Goal: Task Accomplishment & Management: Use online tool/utility

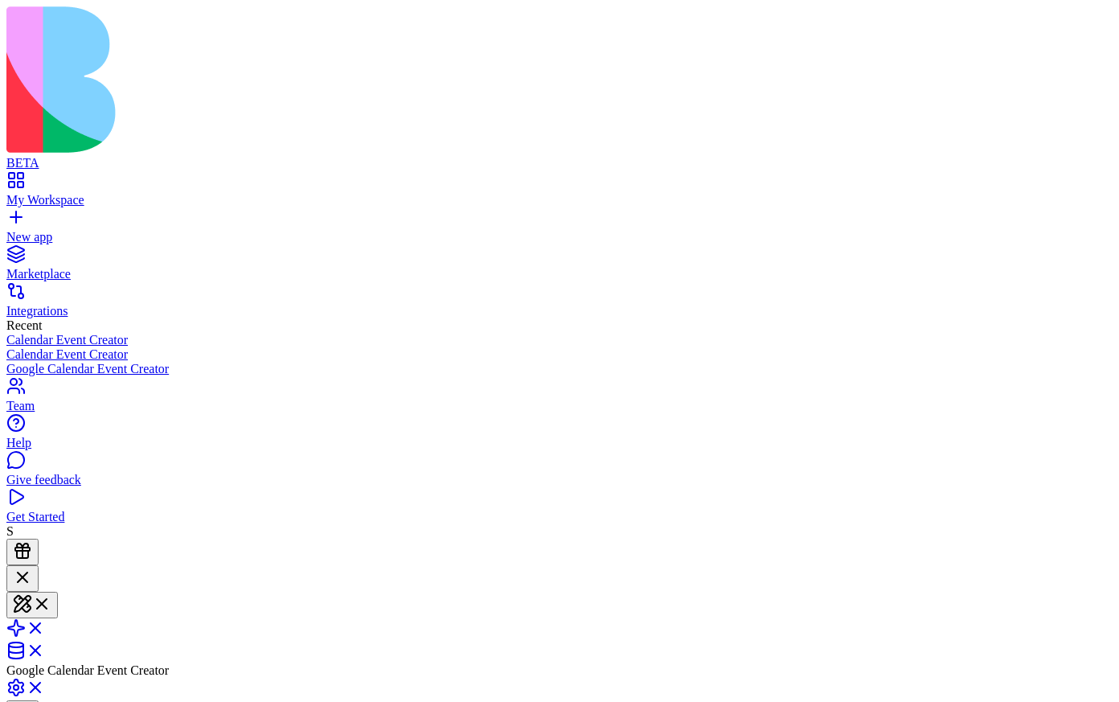
scroll to position [2580, 0]
click at [23, 178] on link "My Workspace" at bounding box center [559, 192] width 1106 height 29
click at [45, 614] on link at bounding box center [25, 621] width 39 height 14
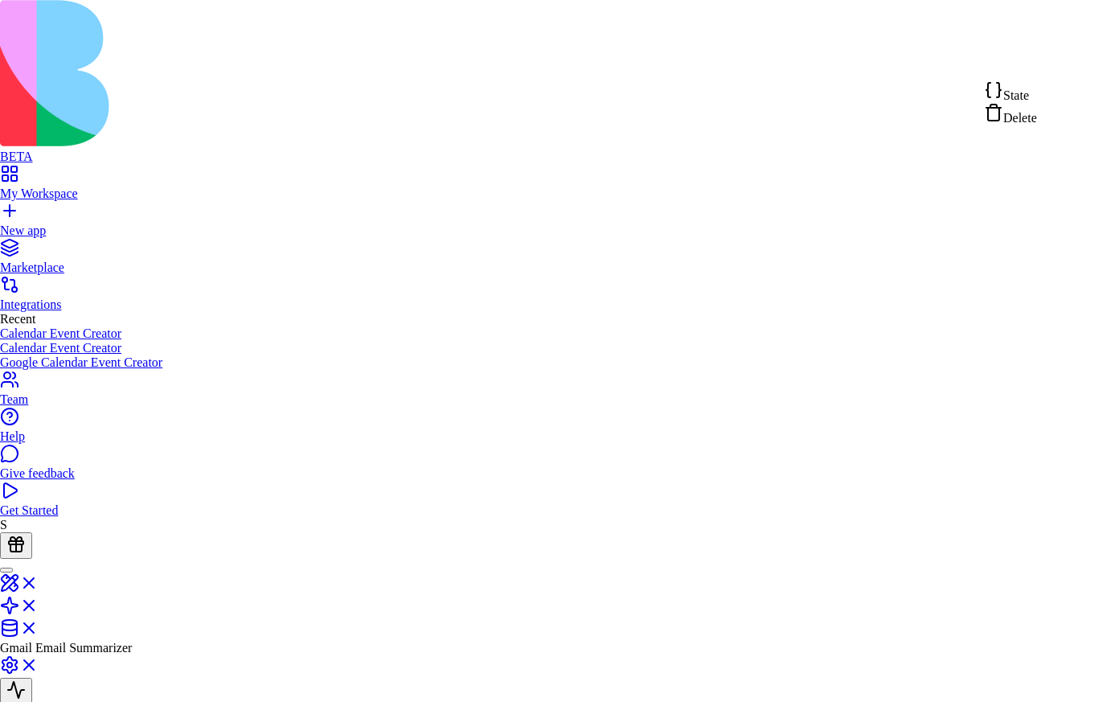
click at [1037, 90] on div "State" at bounding box center [1010, 91] width 53 height 23
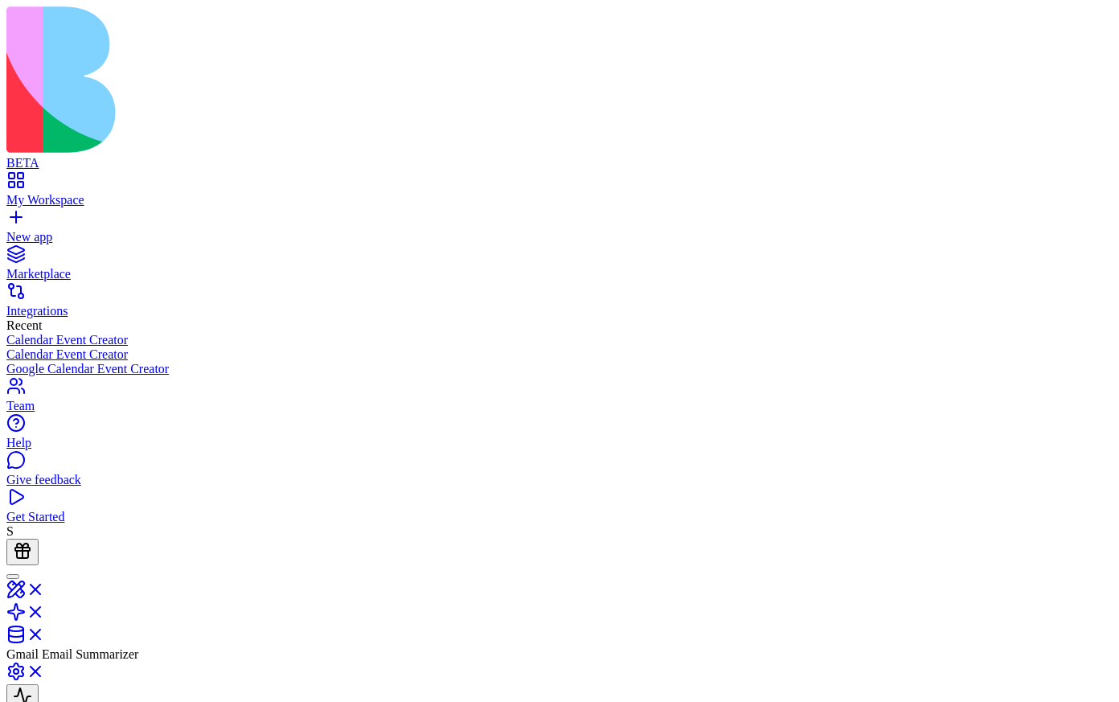
click at [18, 178] on link "My Workspace" at bounding box center [559, 192] width 1106 height 29
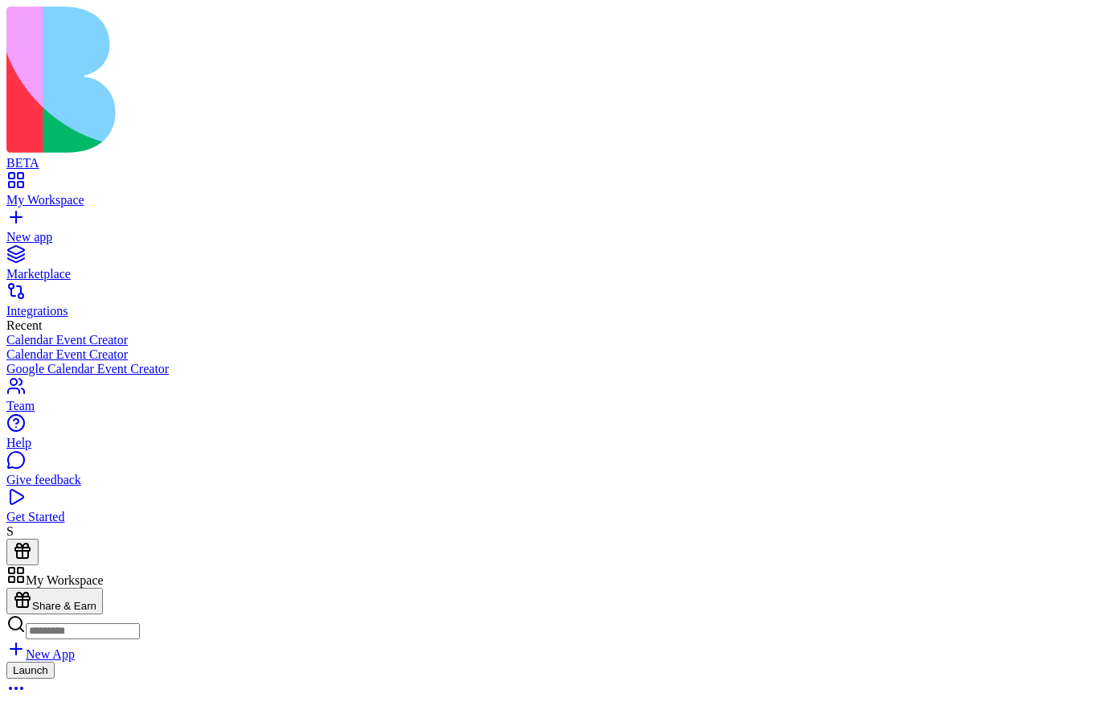
scroll to position [425, 0]
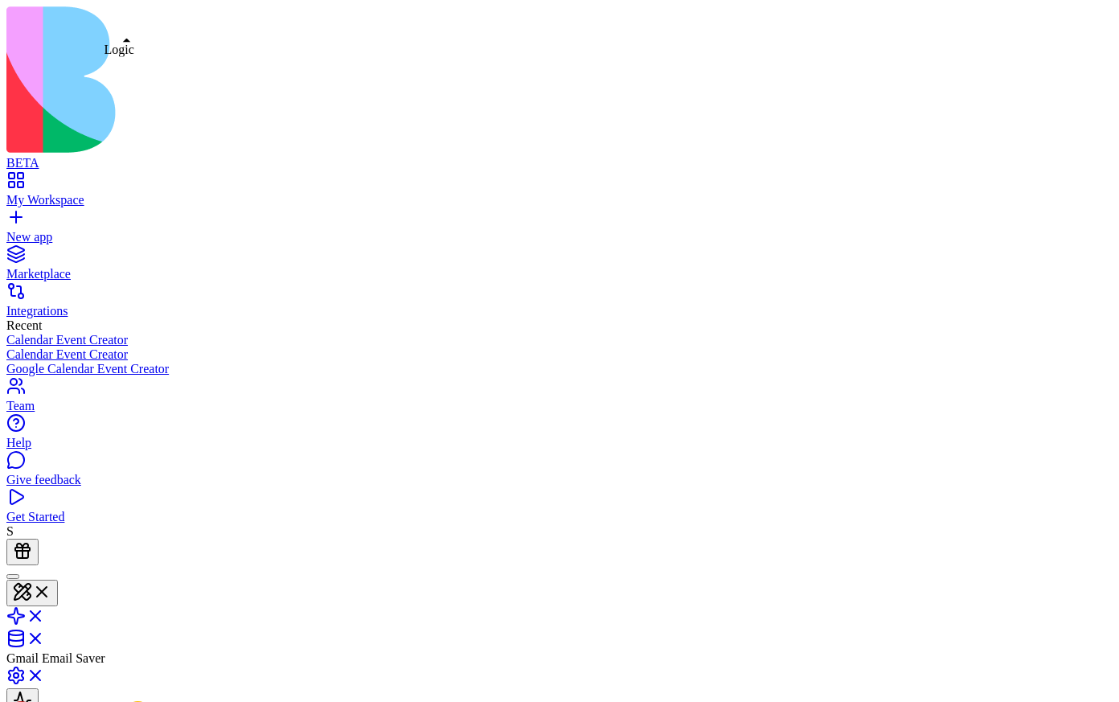
click at [45, 614] on link at bounding box center [25, 621] width 39 height 14
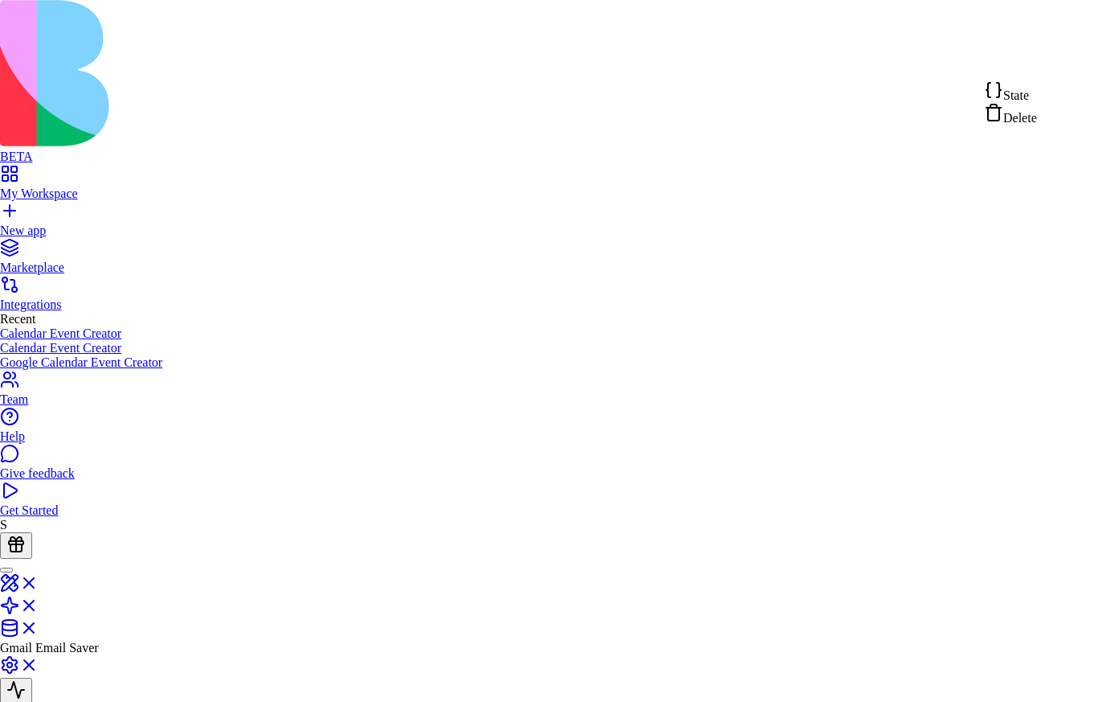
click at [1037, 92] on div "State" at bounding box center [1010, 91] width 53 height 23
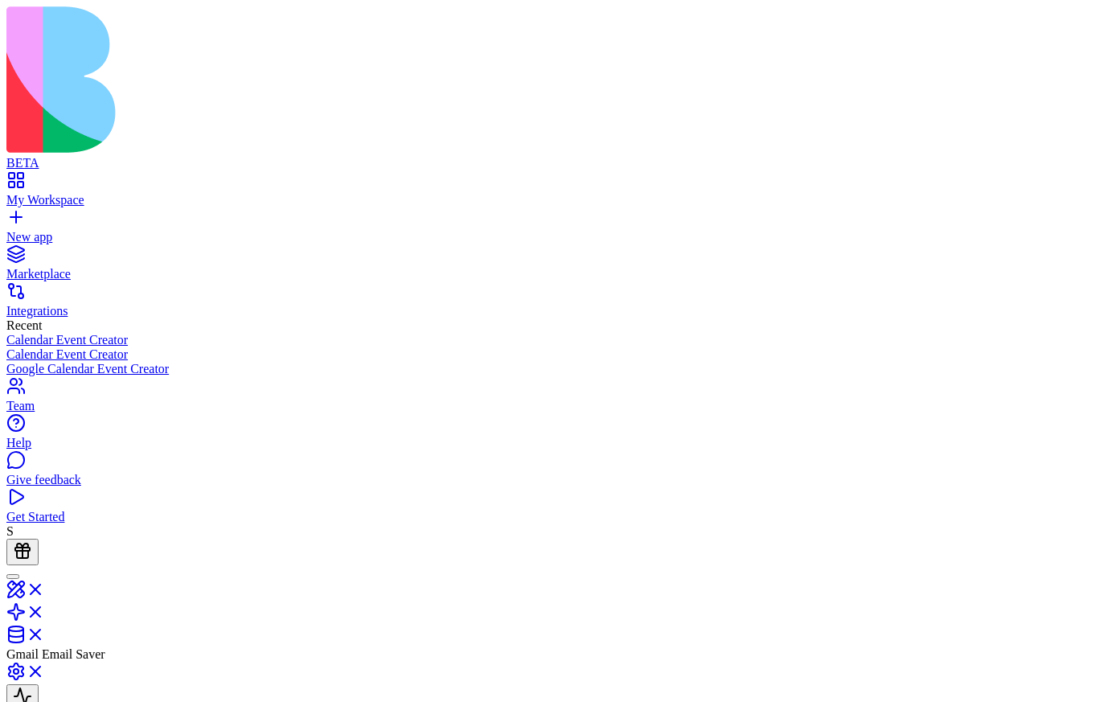
click at [32, 178] on link "My Workspace" at bounding box center [559, 192] width 1106 height 29
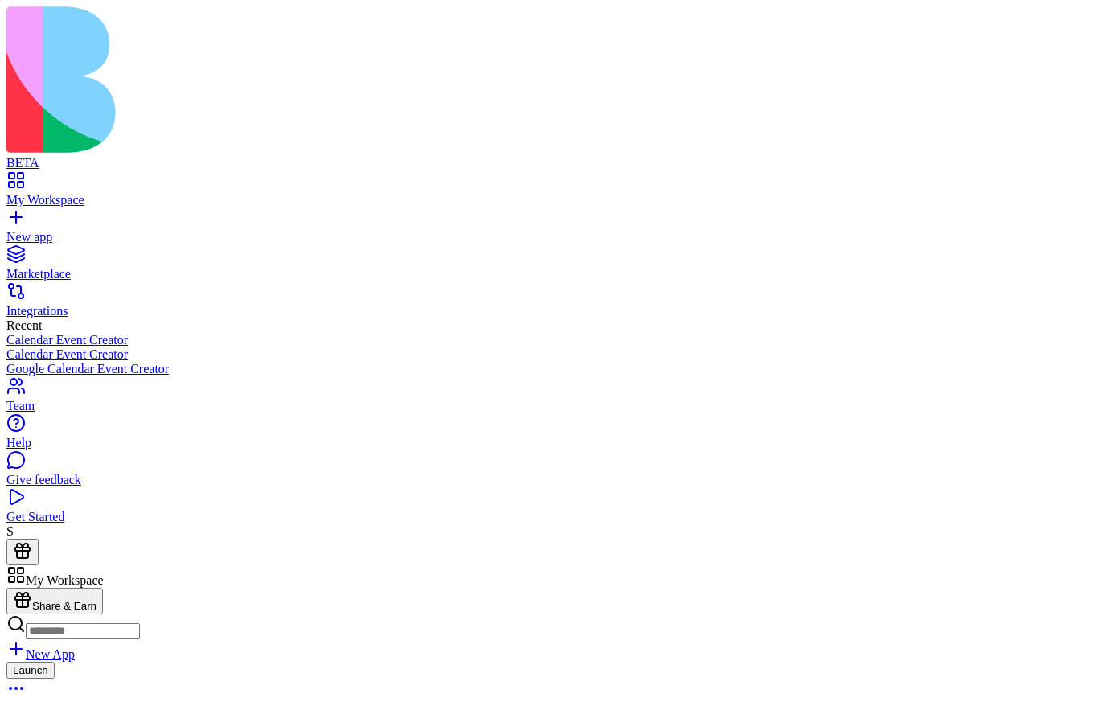
scroll to position [443, 0]
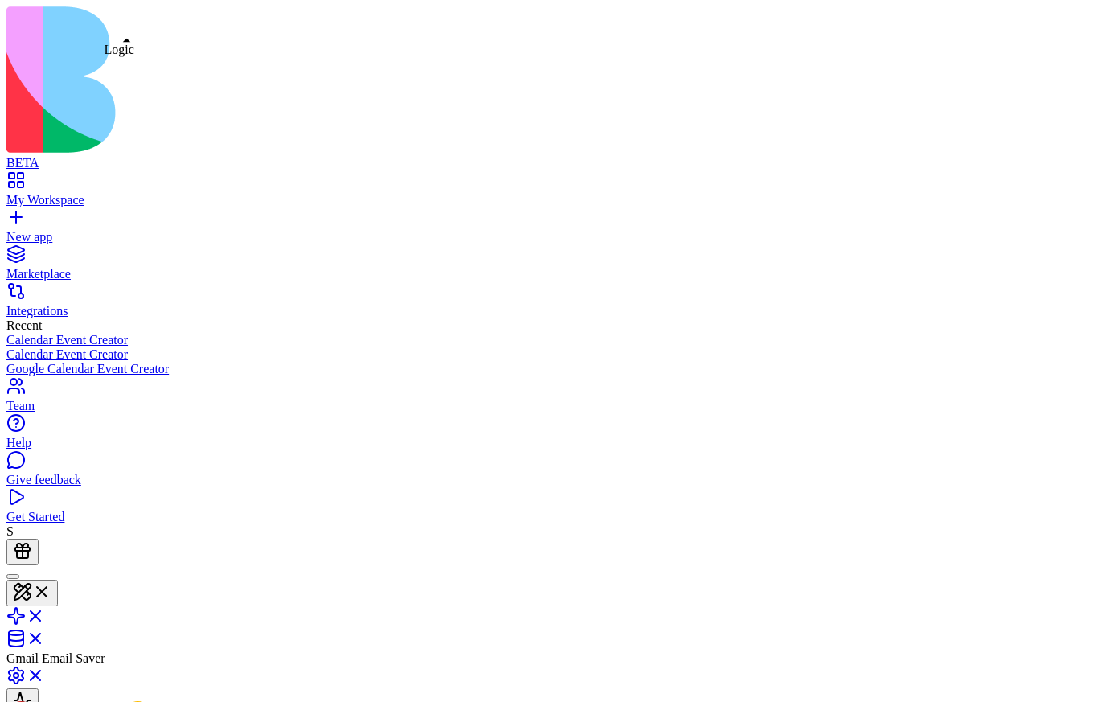
click at [45, 614] on link at bounding box center [25, 621] width 39 height 14
click at [25, 178] on link "My Workspace" at bounding box center [559, 192] width 1106 height 29
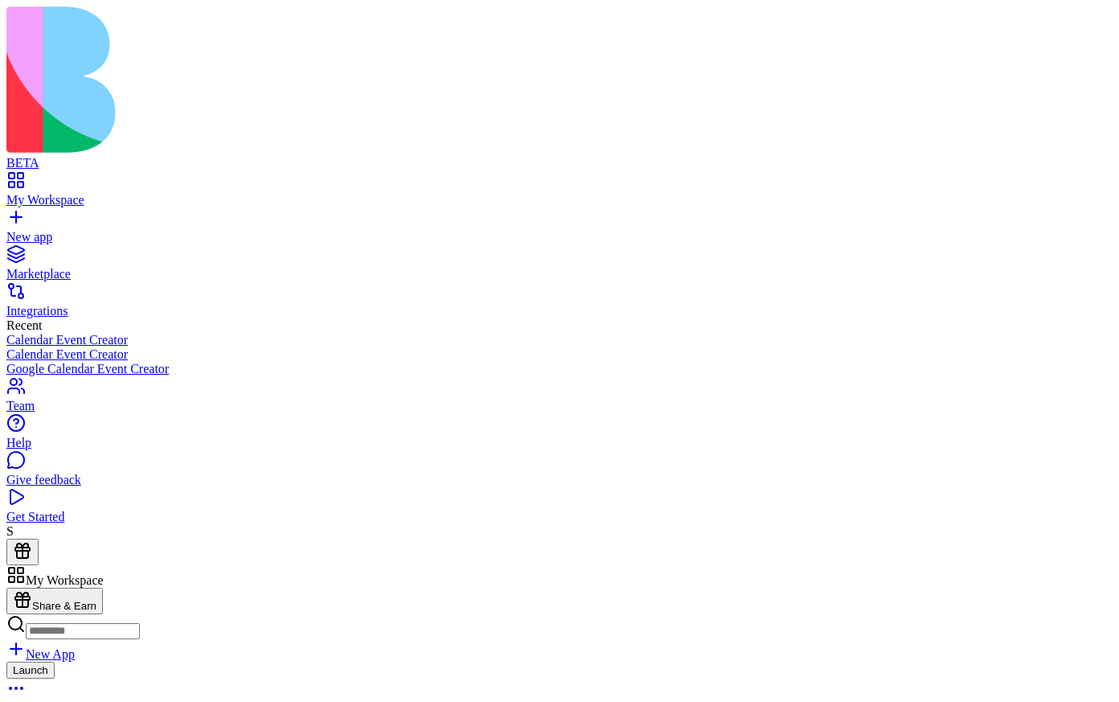
scroll to position [623, 0]
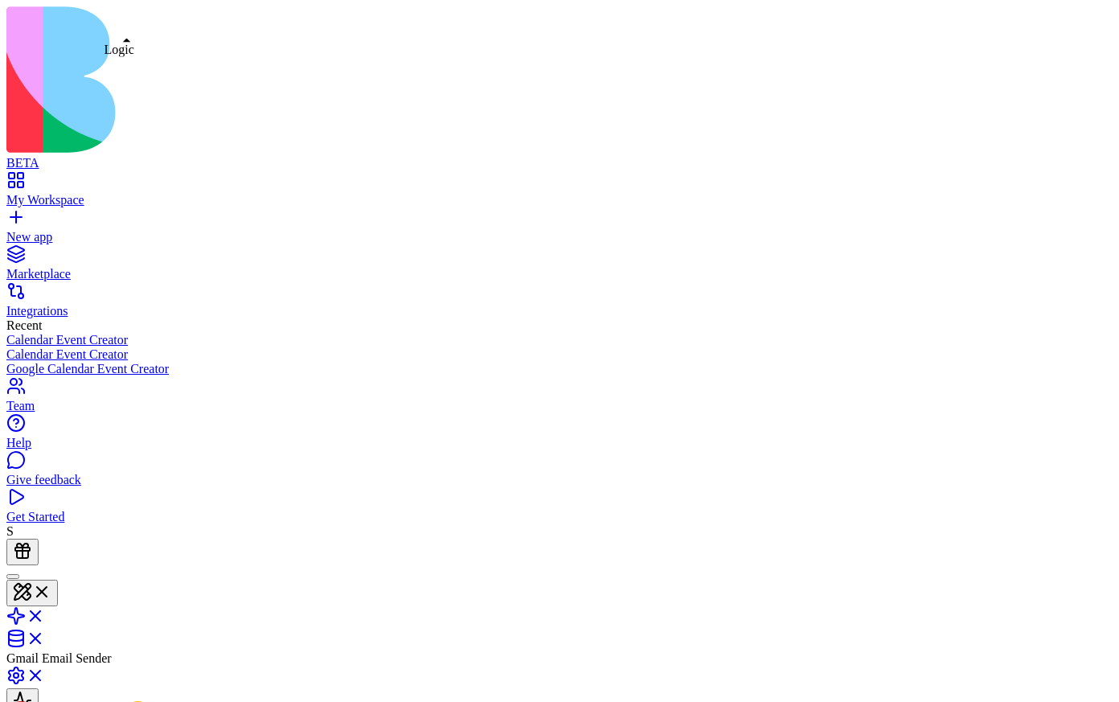
click at [45, 614] on link at bounding box center [25, 621] width 39 height 14
click at [11, 178] on link "My Workspace" at bounding box center [559, 192] width 1106 height 29
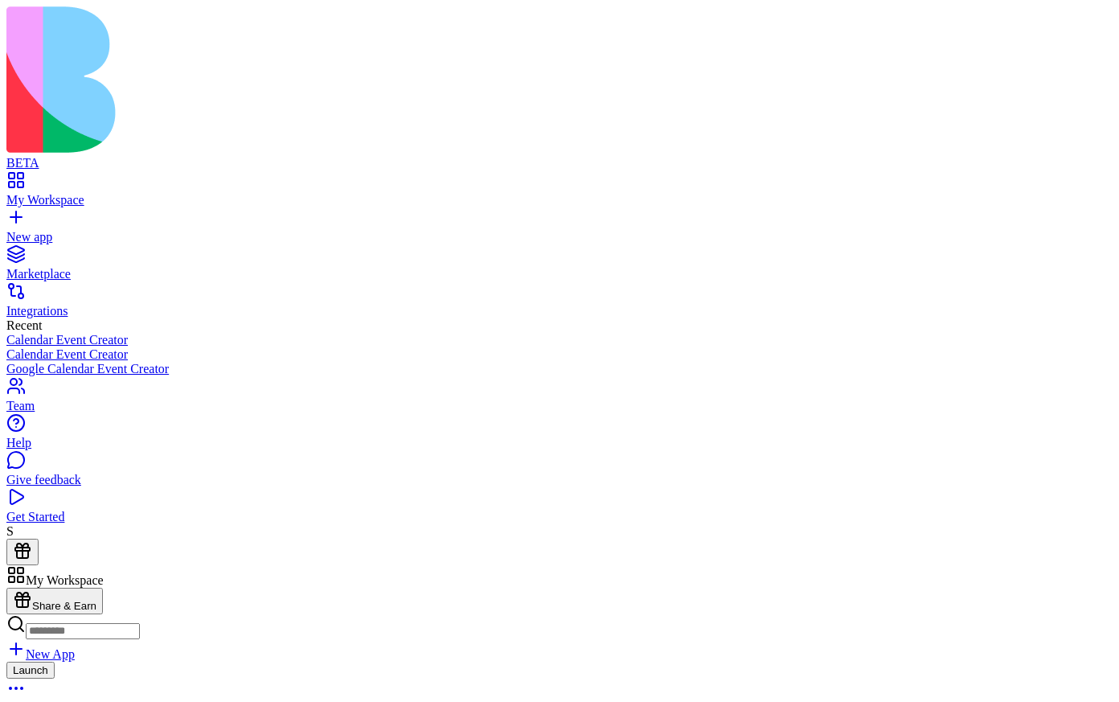
scroll to position [678, 0]
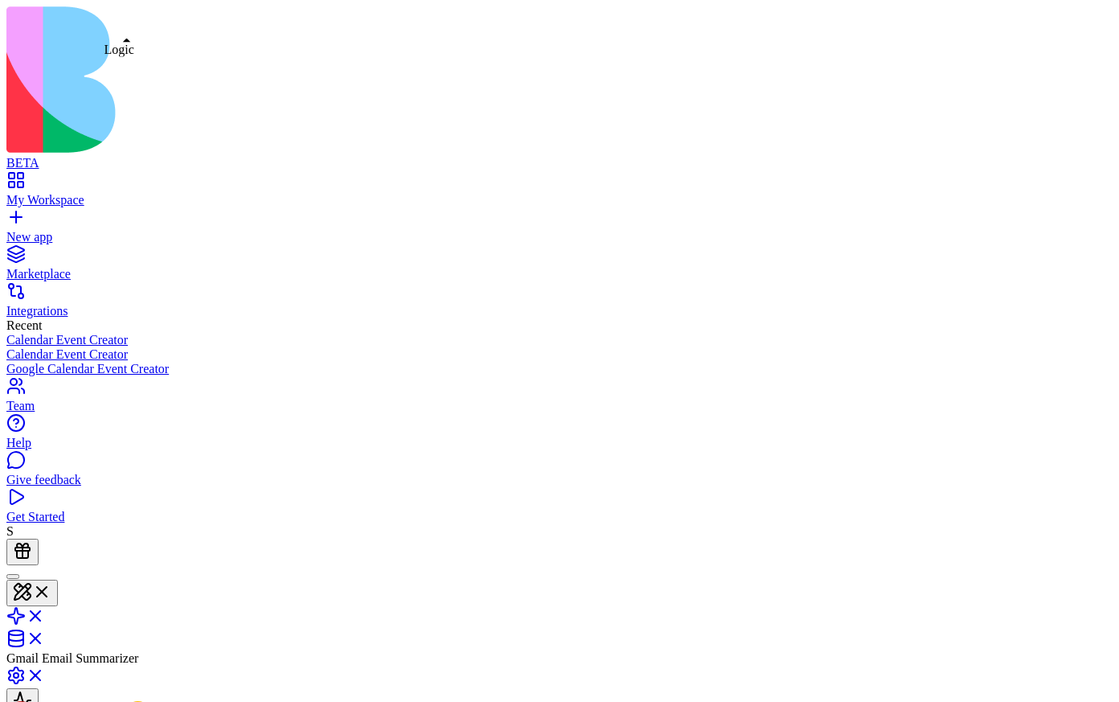
click at [45, 614] on link at bounding box center [25, 621] width 39 height 14
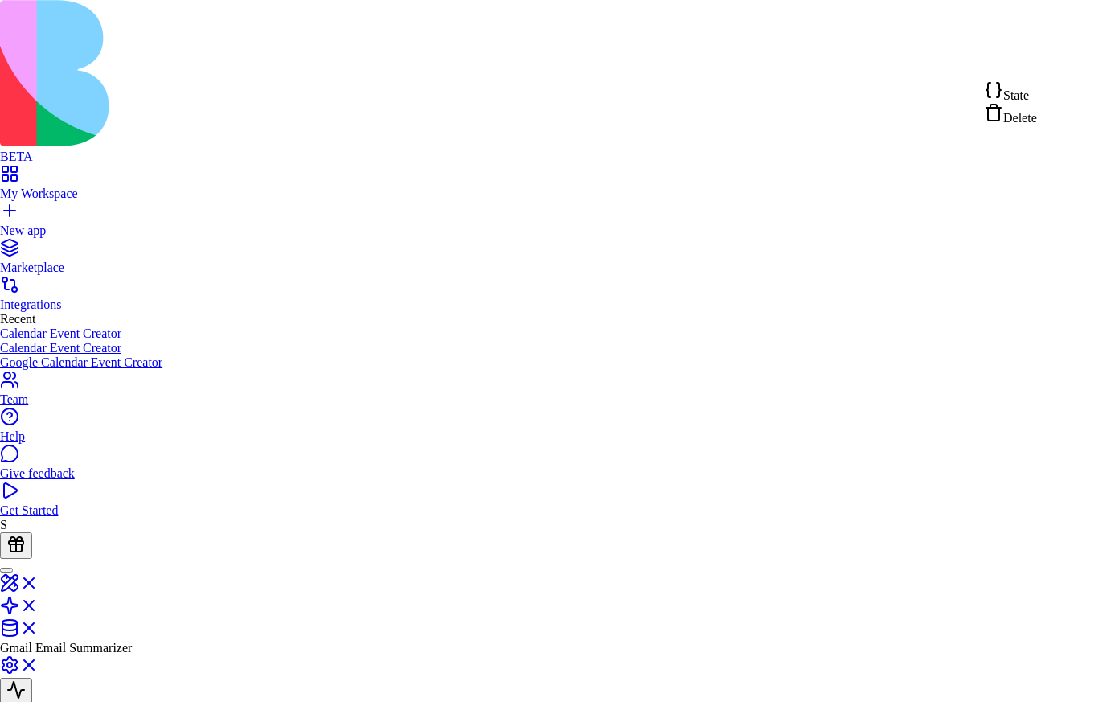
click at [1037, 93] on div "State" at bounding box center [1010, 91] width 53 height 23
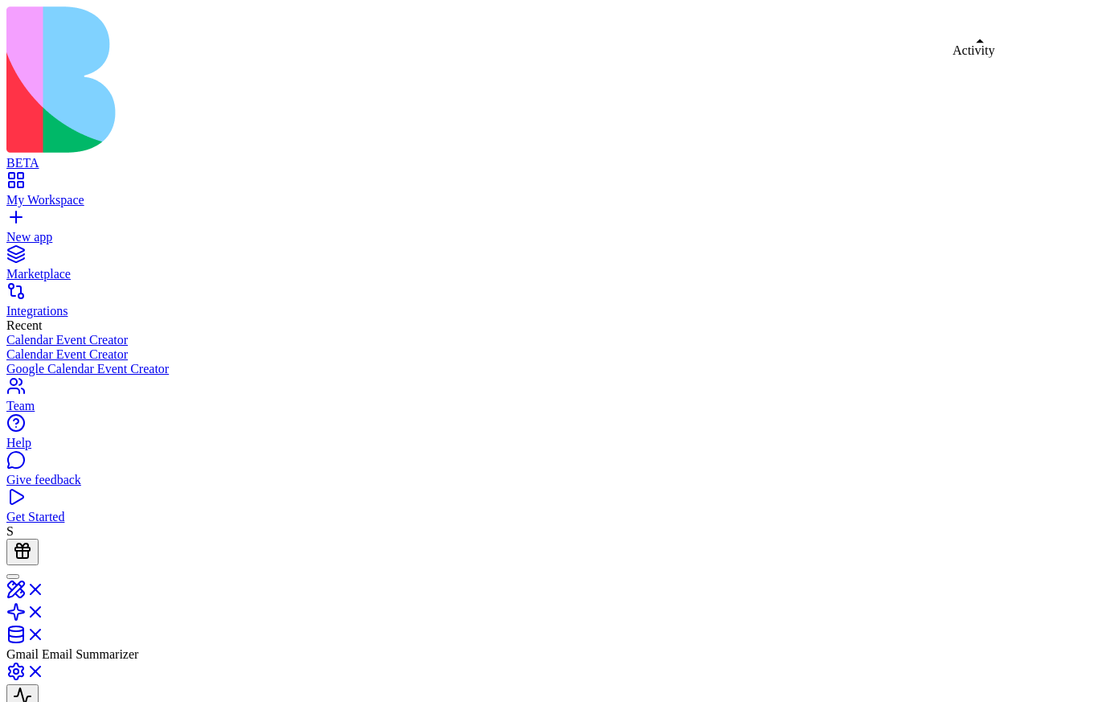
click at [39, 684] on button at bounding box center [22, 697] width 32 height 27
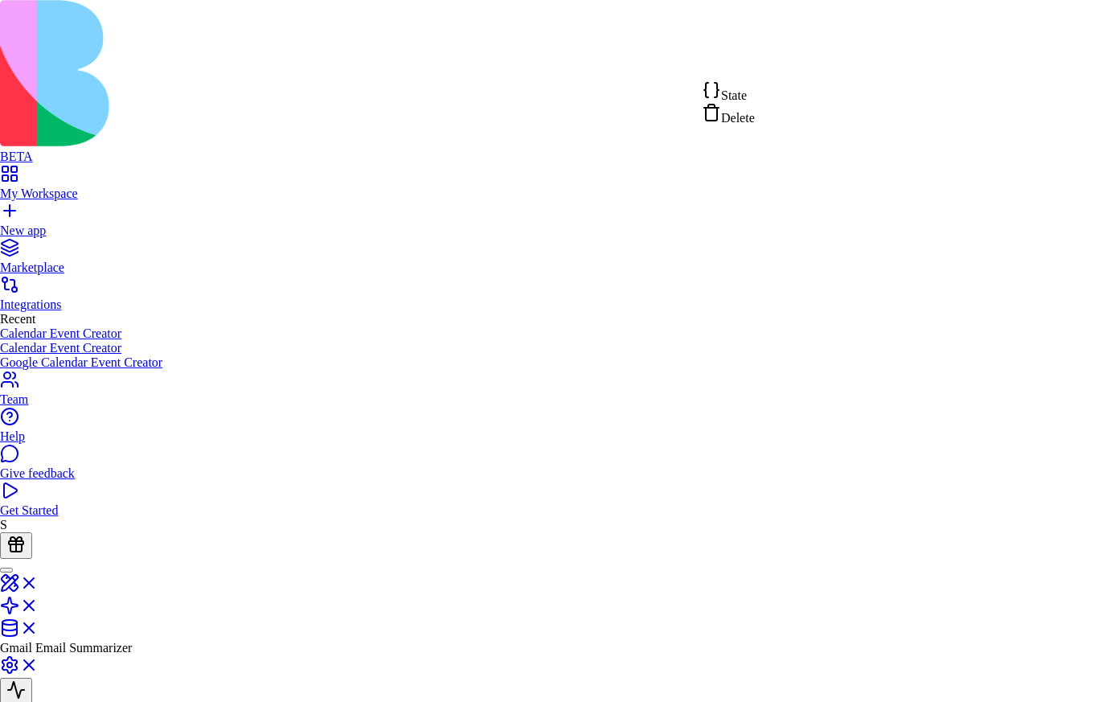
click at [740, 96] on span "State" at bounding box center [734, 95] width 26 height 14
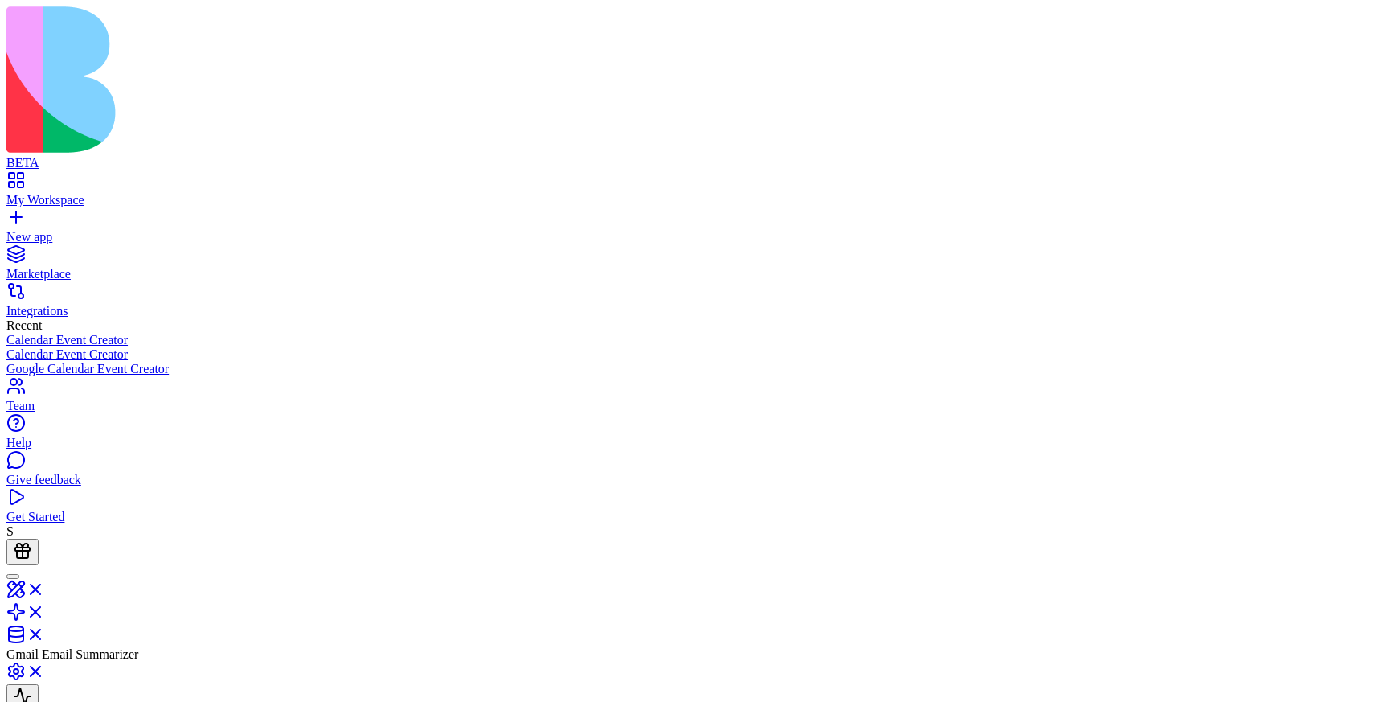
type input "*"
